Goal: Transaction & Acquisition: Purchase product/service

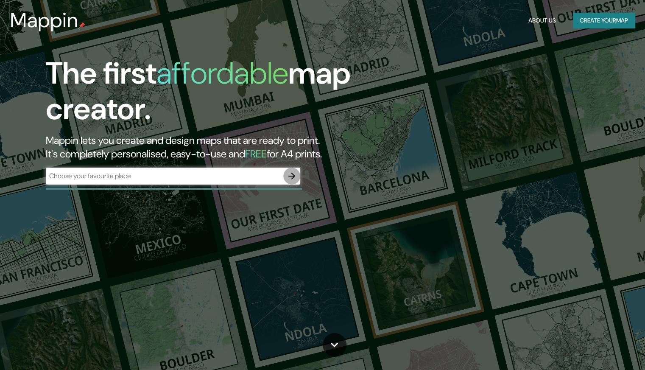
click at [295, 174] on icon "button" at bounding box center [291, 176] width 10 height 10
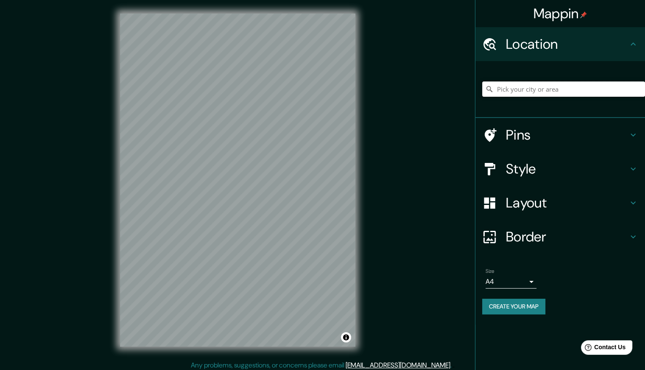
click at [519, 90] on input "Pick your city or area" at bounding box center [563, 88] width 163 height 15
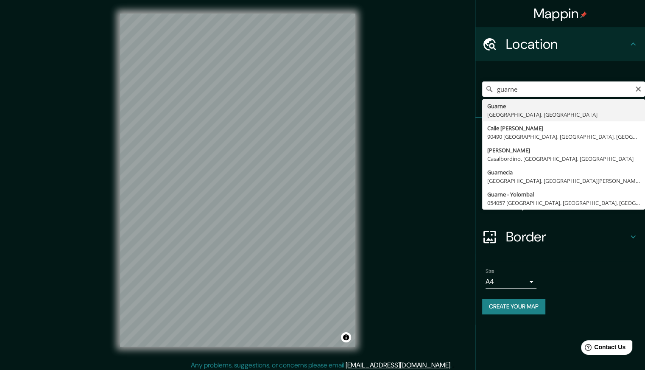
type input "Guarne, [GEOGRAPHIC_DATA], [GEOGRAPHIC_DATA]"
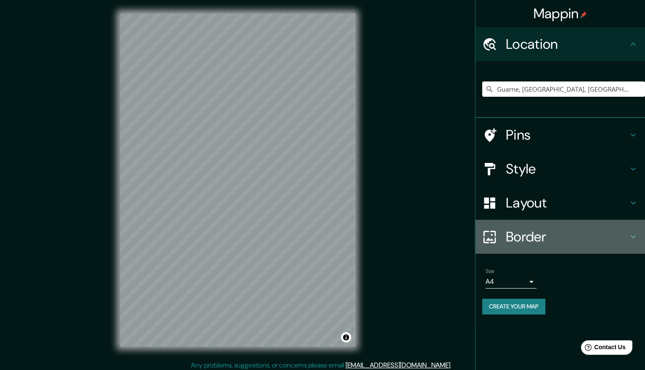
click at [532, 239] on h4 "Border" at bounding box center [567, 236] width 122 height 17
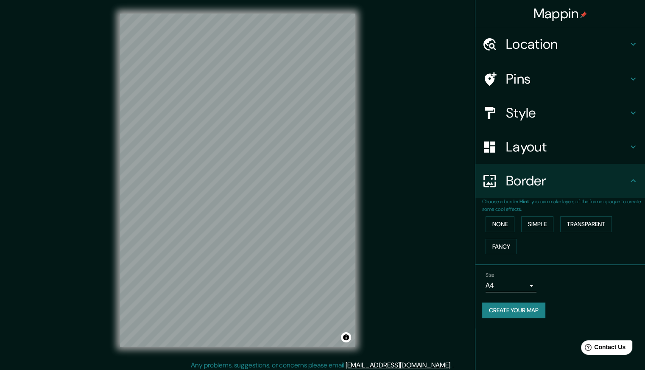
click at [537, 182] on h4 "Border" at bounding box center [567, 180] width 122 height 17
click at [512, 291] on div "Size A4 single" at bounding box center [560, 281] width 156 height 27
click at [516, 282] on body "Mappin Location [GEOGRAPHIC_DATA], [GEOGRAPHIC_DATA], [GEOGRAPHIC_DATA] Pins St…" at bounding box center [322, 185] width 645 height 370
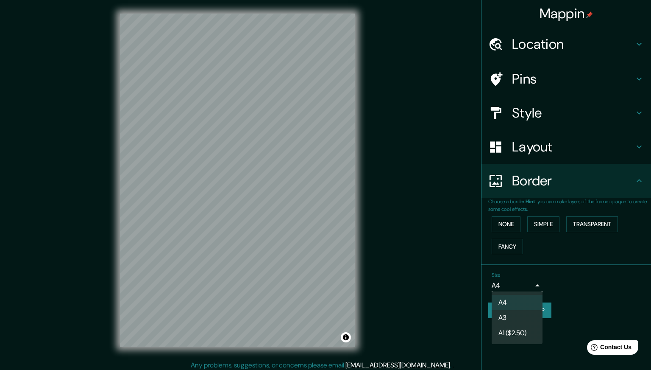
click at [508, 302] on li "A4" at bounding box center [517, 302] width 51 height 15
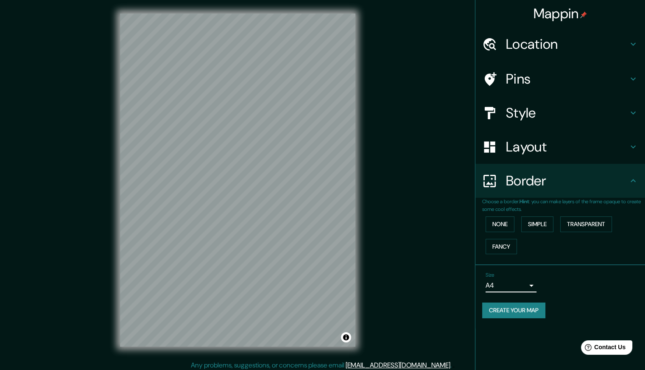
click at [529, 117] on h4 "Style" at bounding box center [567, 112] width 122 height 17
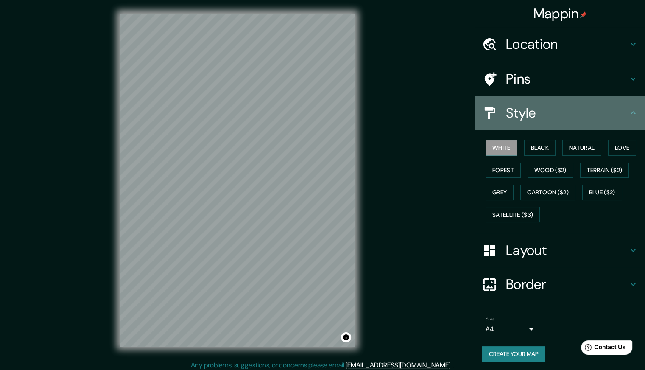
click at [529, 117] on h4 "Style" at bounding box center [567, 112] width 122 height 17
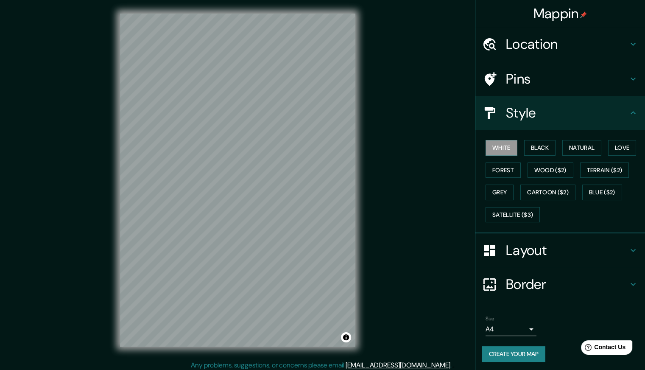
click at [518, 258] on div "Layout" at bounding box center [560, 250] width 170 height 34
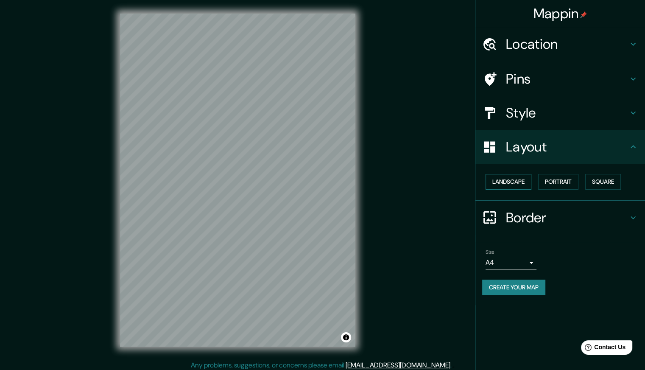
click at [529, 185] on button "Landscape" at bounding box center [508, 182] width 46 height 16
